Goal: Information Seeking & Learning: Learn about a topic

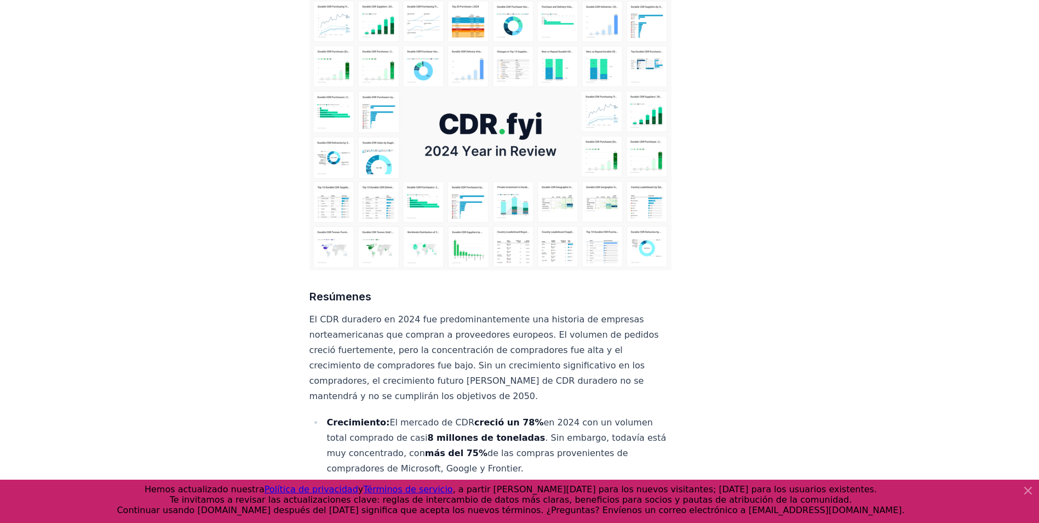
scroll to position [164, 0]
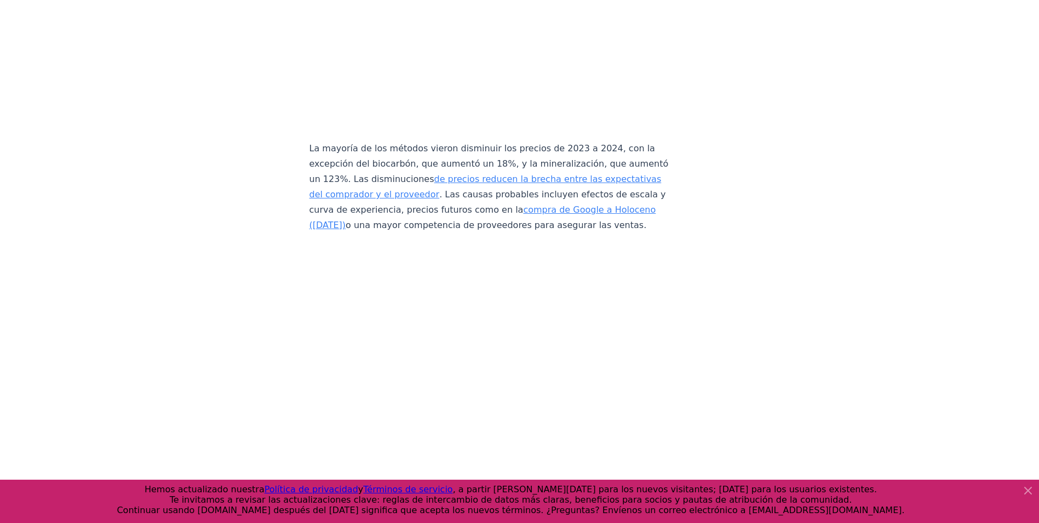
scroll to position [5259, 0]
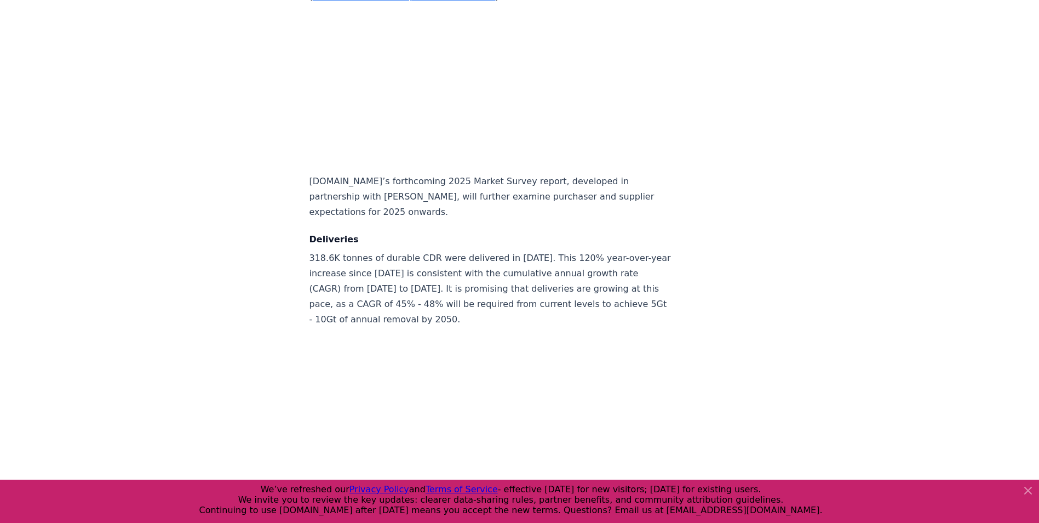
scroll to position [4847, 0]
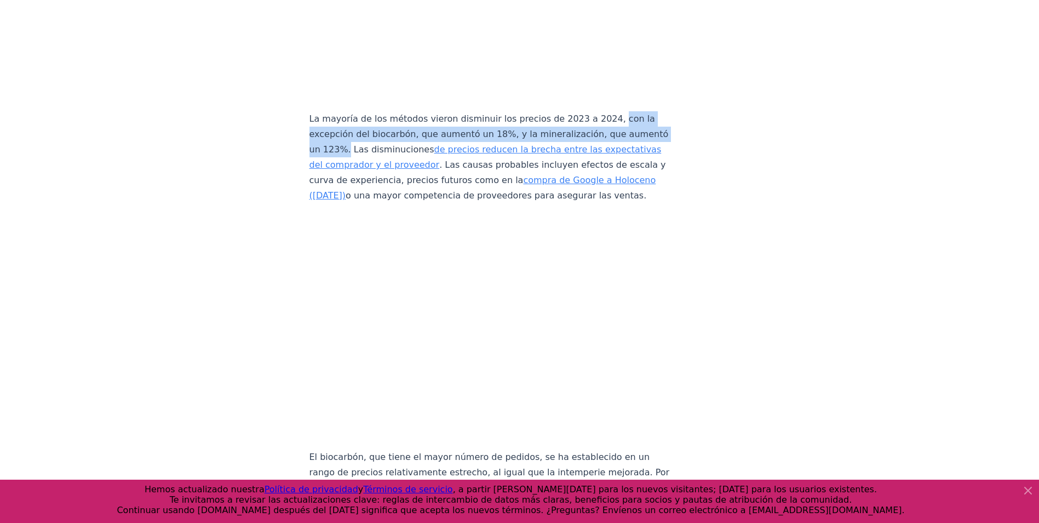
drag, startPoint x: 598, startPoint y: 100, endPoint x: 384, endPoint y: 129, distance: 215.7
click at [384, 129] on font "La mayoría de los métodos vieron disminuir los precios de 2023 a 2024, con la e…" at bounding box center [489, 156] width 359 height 87
copy font "con la excepción del biocarbón, que aumentó un 18%, y la mineralización, que au…"
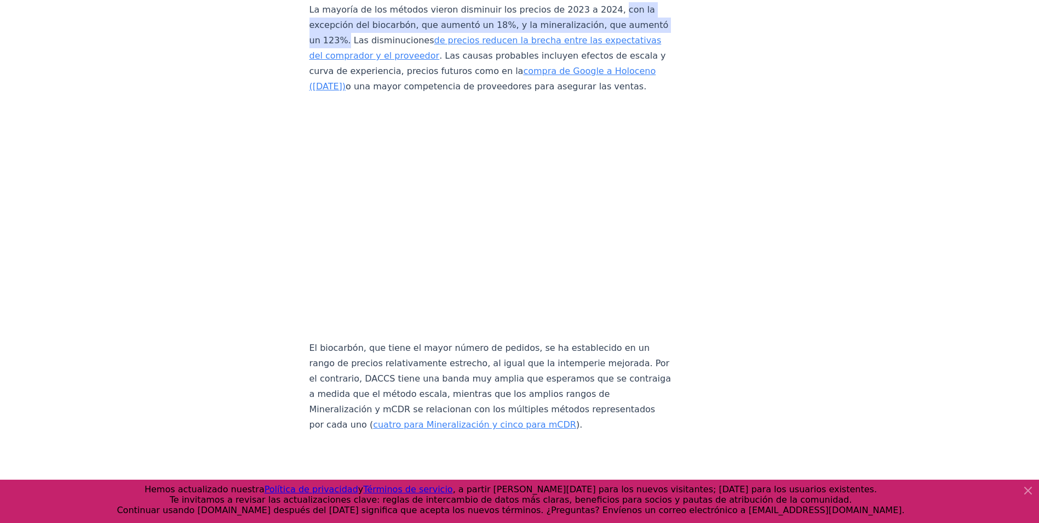
scroll to position [5066, 0]
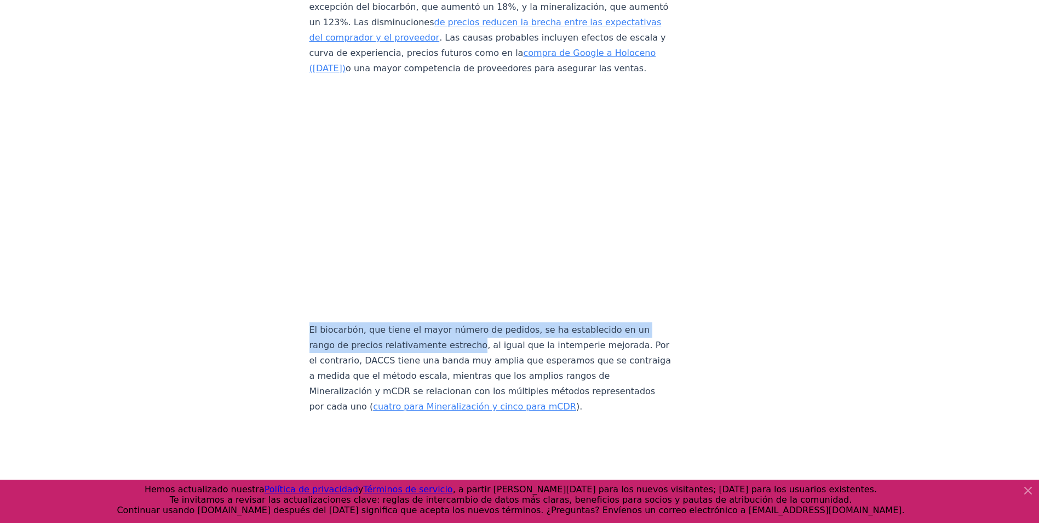
drag, startPoint x: 314, startPoint y: 310, endPoint x: 469, endPoint y: 323, distance: 155.6
click at [469, 323] on p "El biocarbón, que tiene el mayor número de pedidos, se ha establecido en un ran…" at bounding box center [491, 368] width 363 height 92
copy p "El biocarbón, que tiene el mayor número de pedidos, se ha establecido en un ran…"
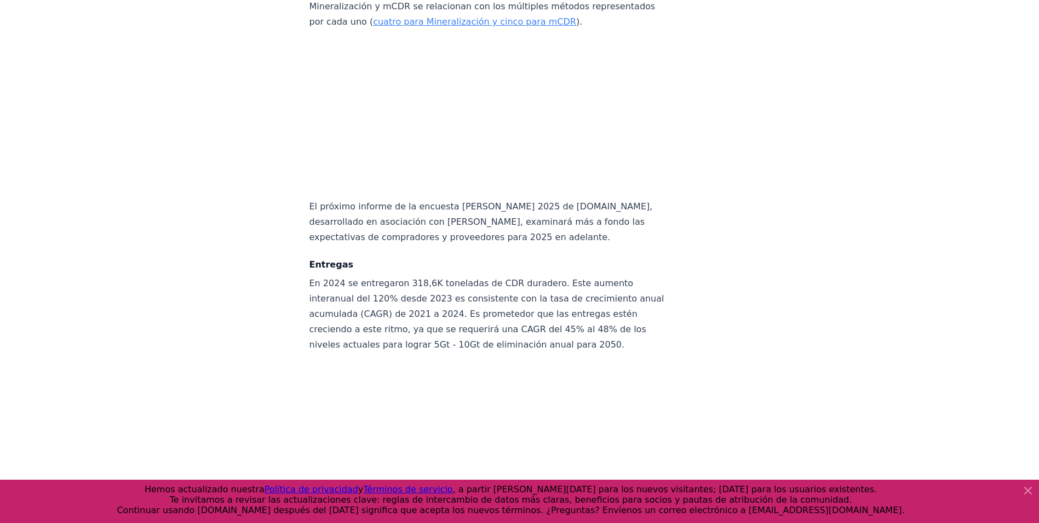
scroll to position [5560, 0]
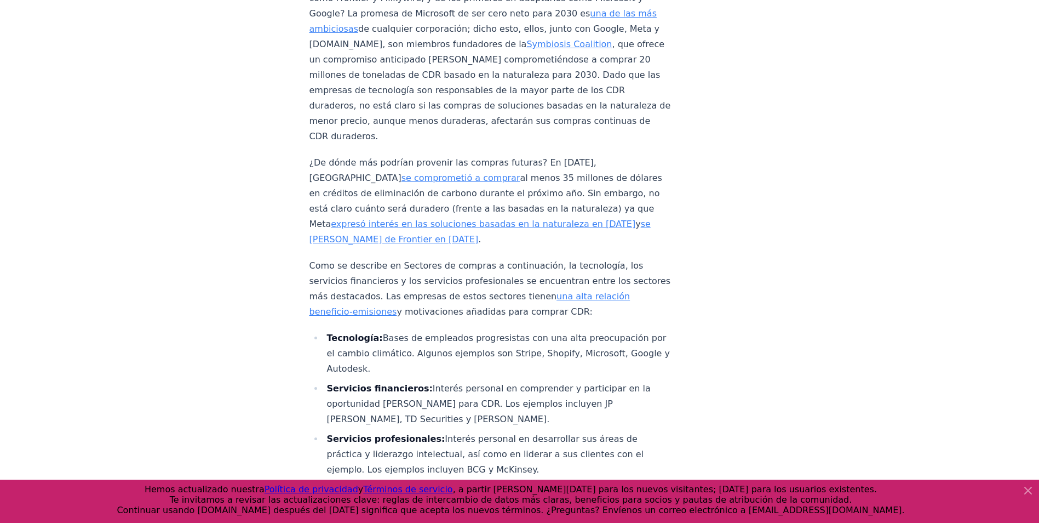
scroll to position [3797, 0]
